Goal: Entertainment & Leisure: Consume media (video, audio)

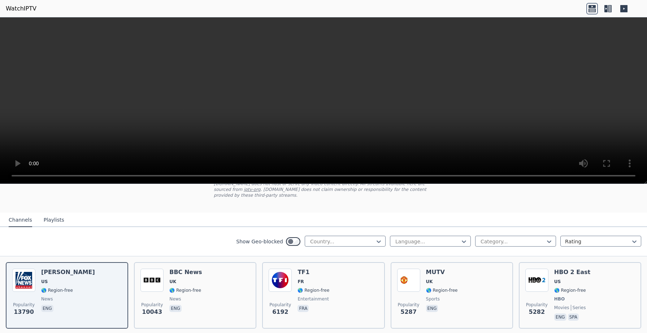
scroll to position [42, 0]
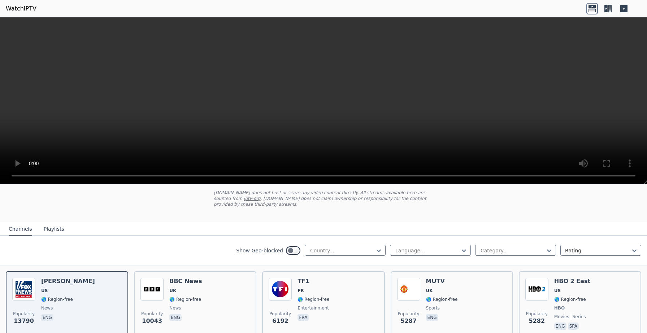
click at [62, 232] on div "Channels Playlists" at bounding box center [36, 229] width 67 height 14
click at [54, 230] on button "Playlists" at bounding box center [54, 229] width 21 height 14
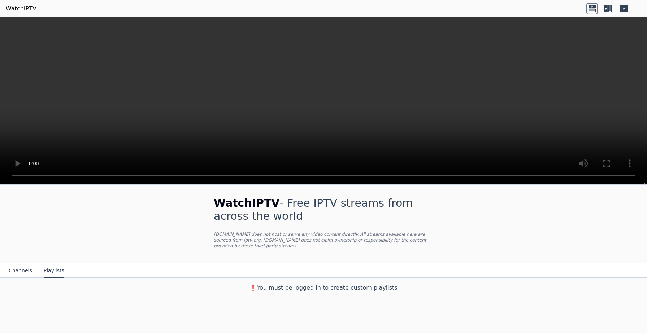
scroll to position [0, 0]
click at [9, 269] on button "Channels" at bounding box center [20, 271] width 23 height 14
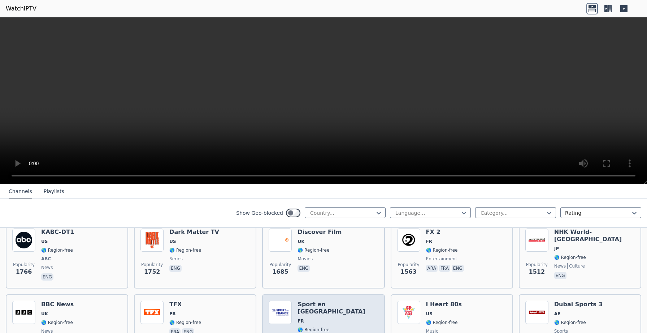
scroll to position [380, 0]
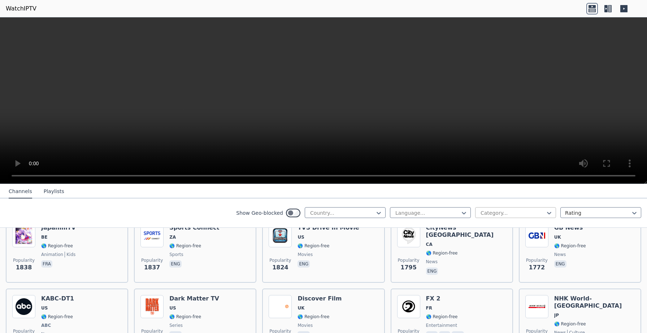
click at [502, 214] on div at bounding box center [513, 212] width 66 height 7
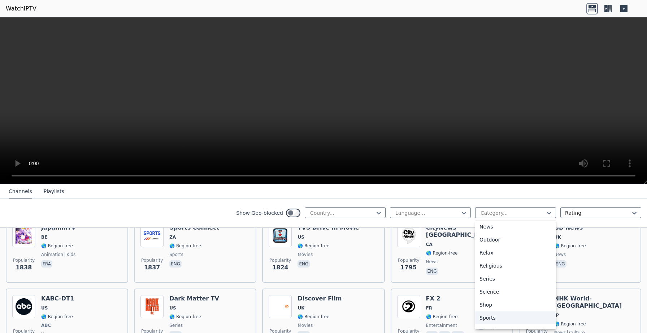
scroll to position [232, 0]
click at [498, 308] on div "Sports" at bounding box center [515, 308] width 81 height 13
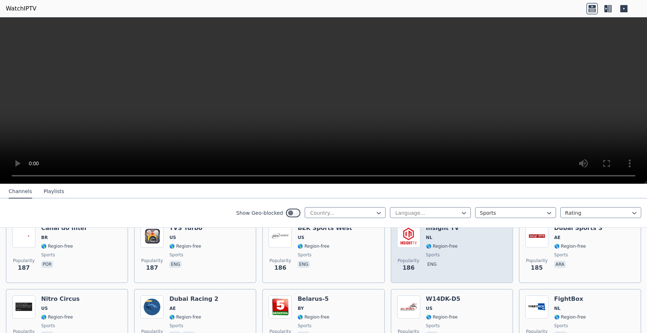
scroll to position [812, 0]
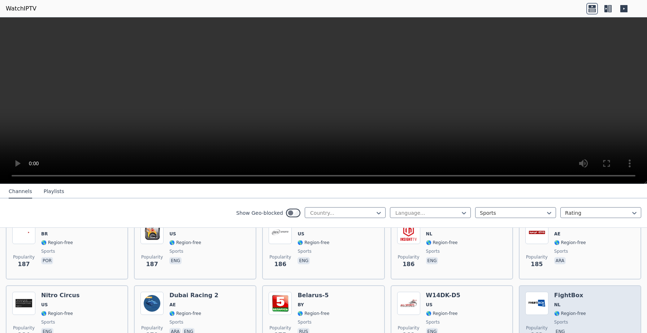
click at [545, 295] on img at bounding box center [537, 302] width 23 height 23
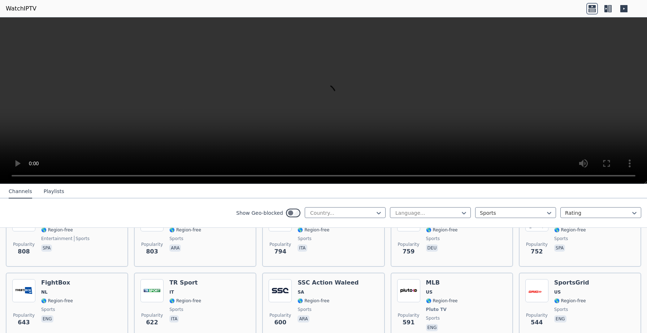
scroll to position [394, 0]
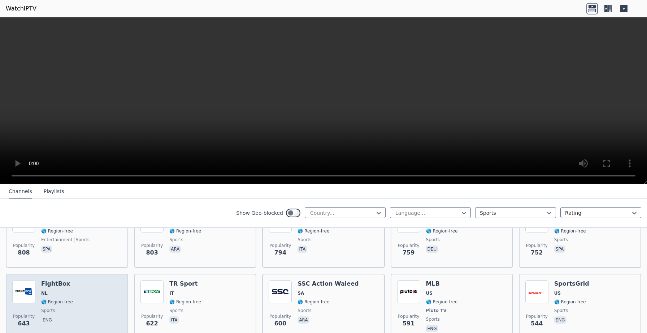
click at [87, 297] on div "Popularity 643 FightBox NL 🌎 Region-free sports eng" at bounding box center [66, 306] width 109 height 53
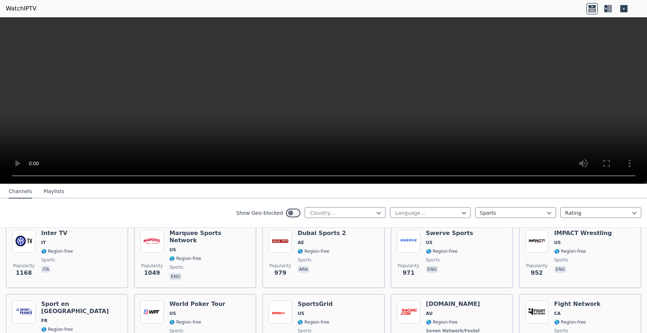
scroll to position [227, 0]
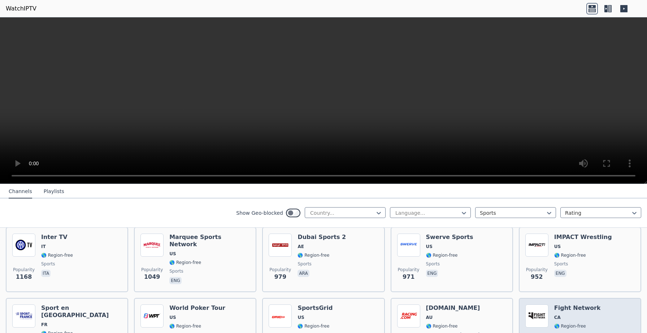
click at [572, 310] on h6 "Fight Network" at bounding box center [577, 307] width 47 height 7
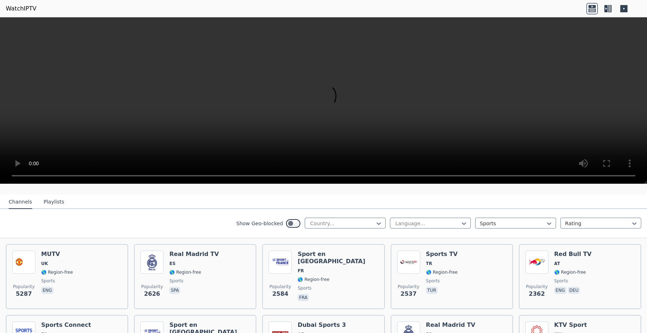
scroll to position [33, 0]
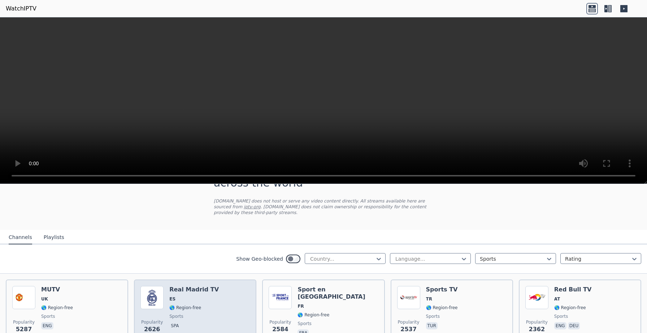
click at [193, 294] on div "Real Madrid TV ES 🌎 Region-free sports spa" at bounding box center [193, 312] width 49 height 52
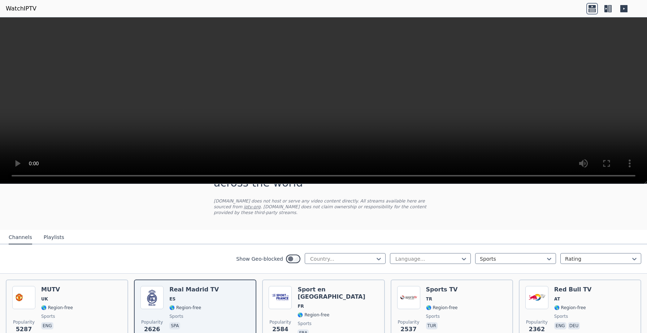
click at [77, 332] on span "X" at bounding box center [75, 336] width 4 height 7
